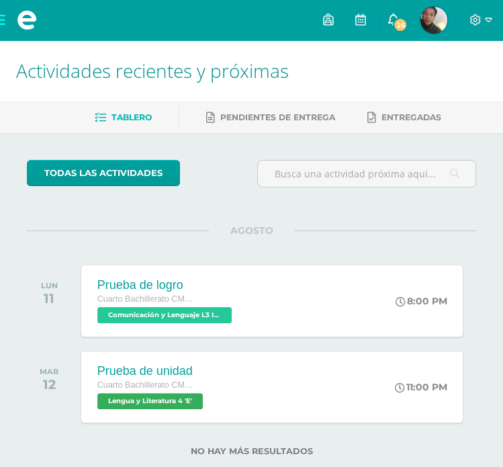
click at [399, 16] on link "26" at bounding box center [393, 20] width 32 height 40
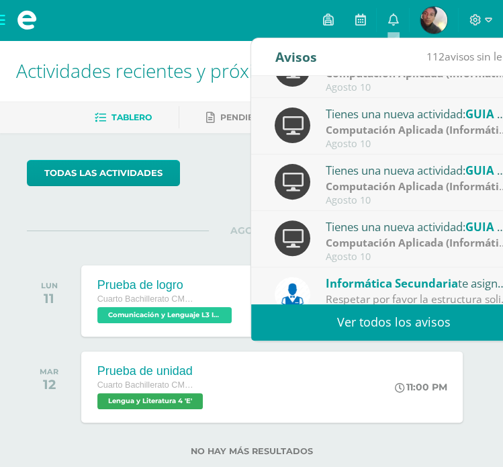
scroll to position [205, 0]
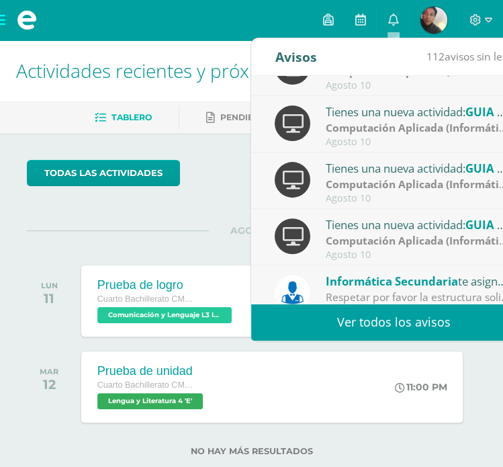
click at [336, 314] on link "Ver todos los avisos" at bounding box center [393, 321] width 284 height 37
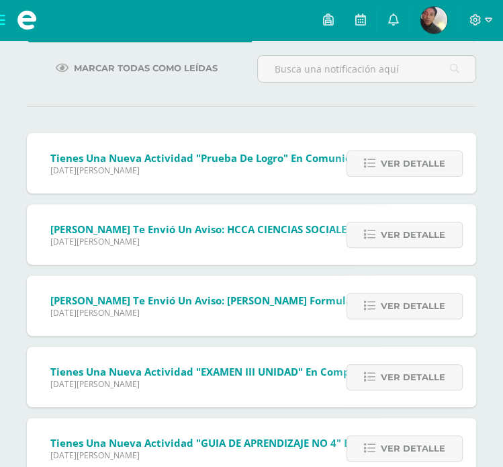
scroll to position [177, 0]
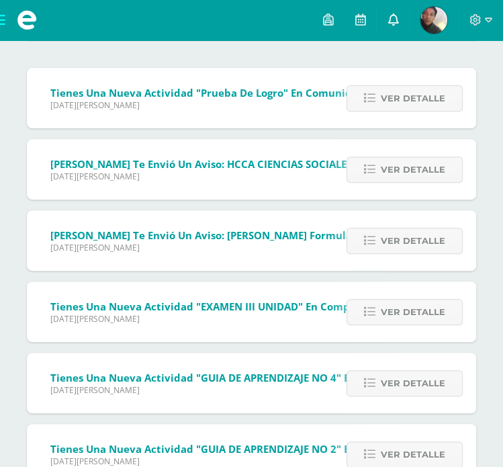
click at [386, 17] on link at bounding box center [393, 20] width 32 height 40
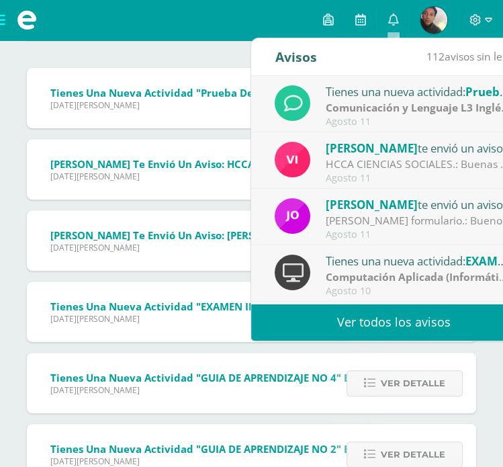
click at [383, 314] on link "Ver todos los avisos" at bounding box center [393, 321] width 284 height 37
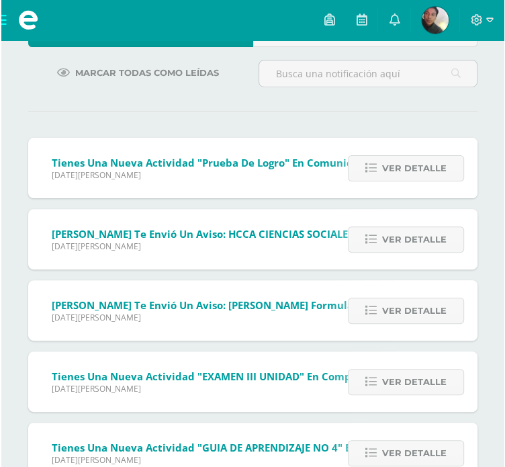
scroll to position [75, 0]
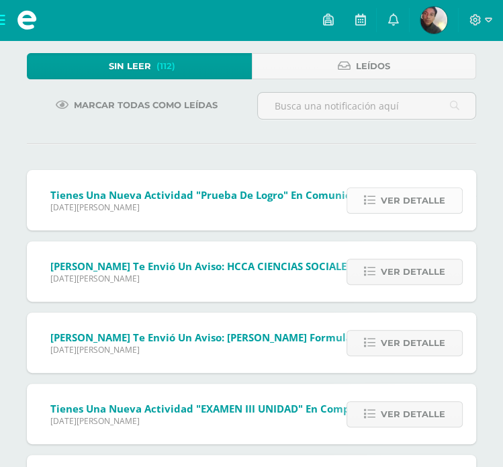
click at [397, 193] on span "Ver detalle" at bounding box center [413, 200] width 64 height 25
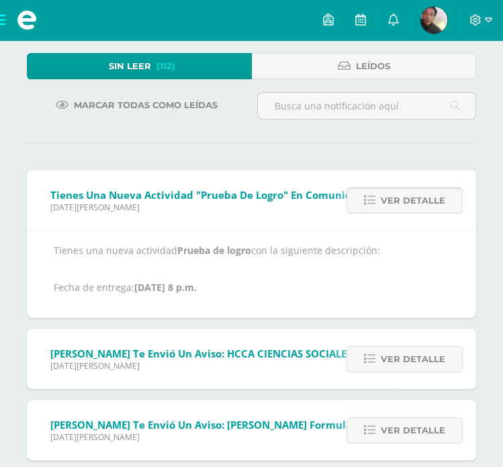
click at [379, 198] on link "Ver detalle" at bounding box center [404, 200] width 116 height 26
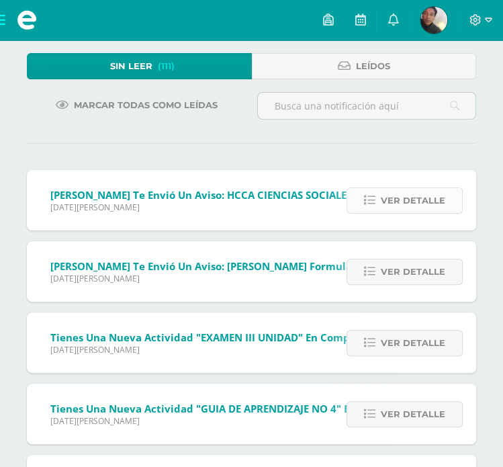
click at [389, 189] on span "Ver detalle" at bounding box center [413, 200] width 64 height 25
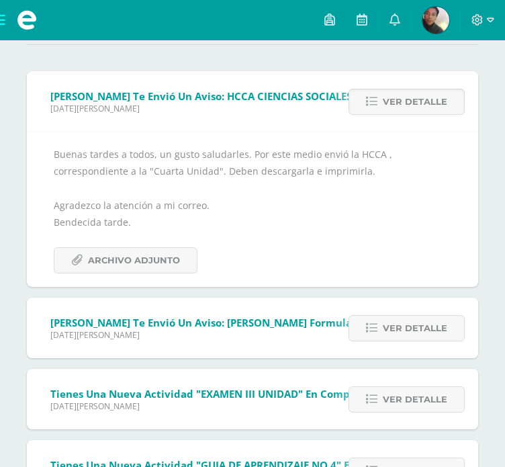
scroll to position [177, 0]
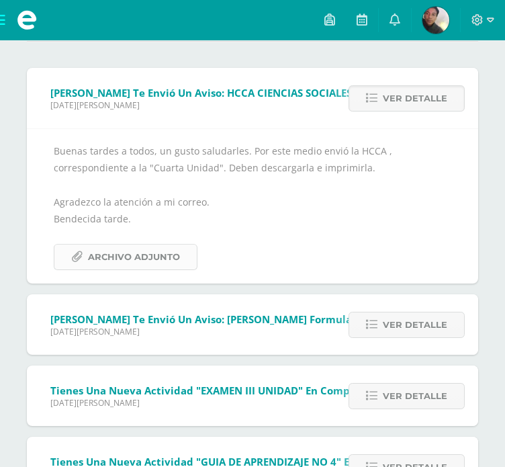
click at [138, 254] on span "Archivo Adjunto" at bounding box center [134, 256] width 92 height 25
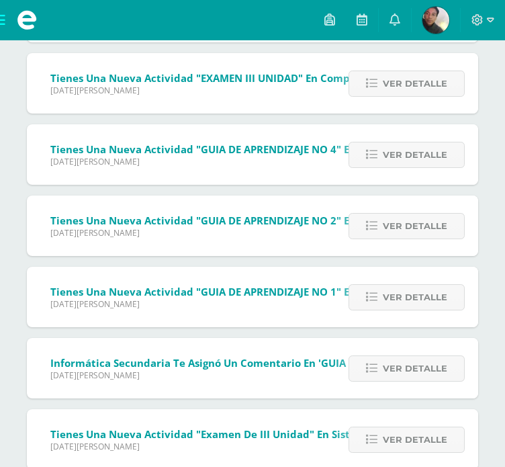
scroll to position [263, 0]
